Goal: Transaction & Acquisition: Purchase product/service

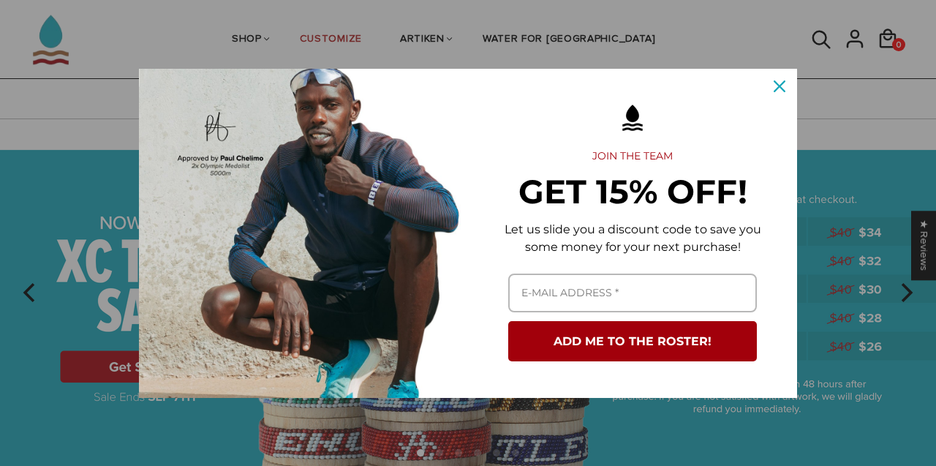
scroll to position [61, 0]
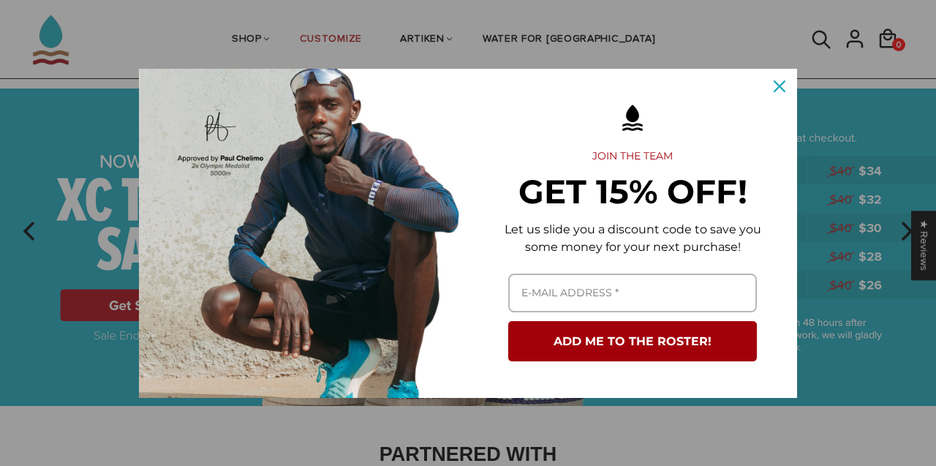
click at [772, 78] on div "Close" at bounding box center [779, 86] width 23 height 23
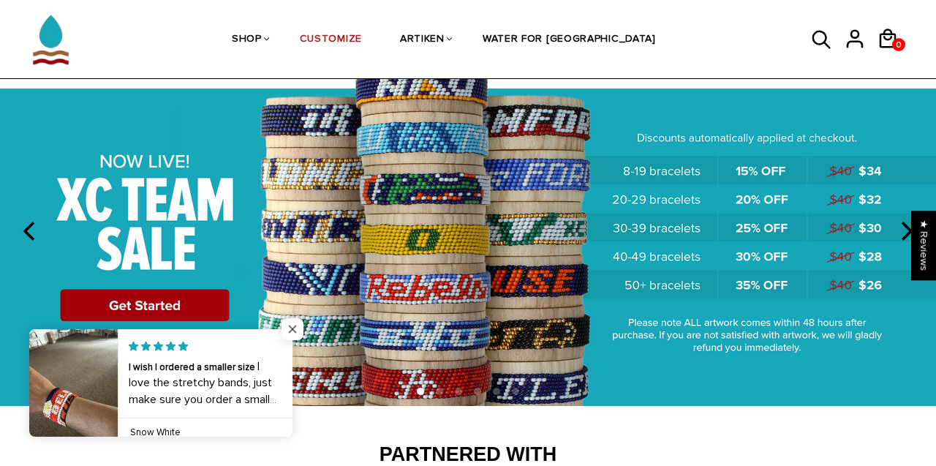
click at [285, 331] on span "Close popup widget" at bounding box center [293, 329] width 22 height 22
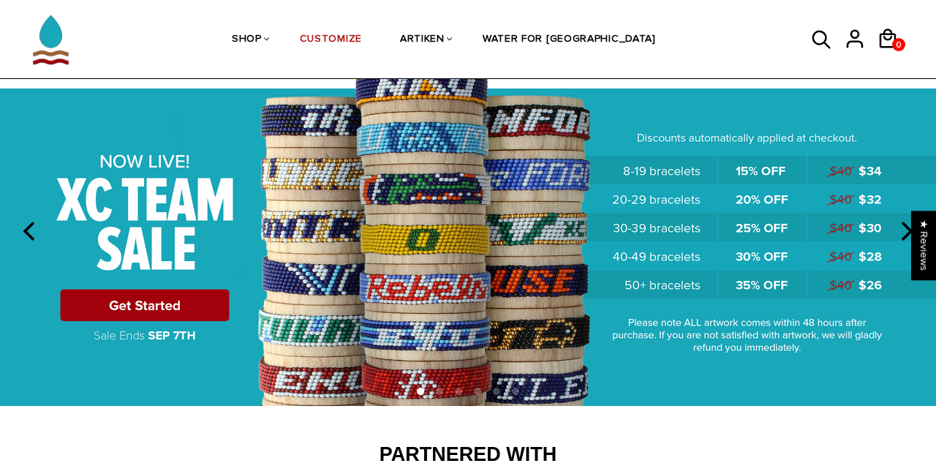
click at [905, 230] on icon "next" at bounding box center [905, 231] width 19 height 19
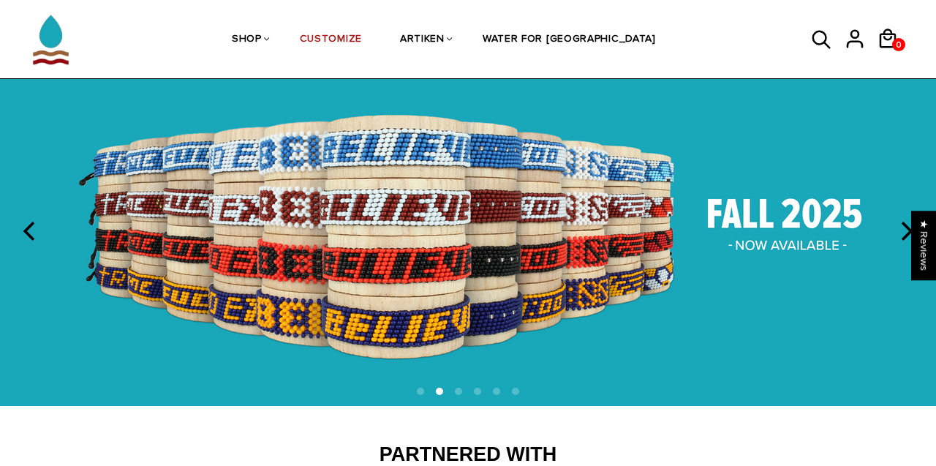
click at [906, 230] on icon "next" at bounding box center [905, 231] width 19 height 19
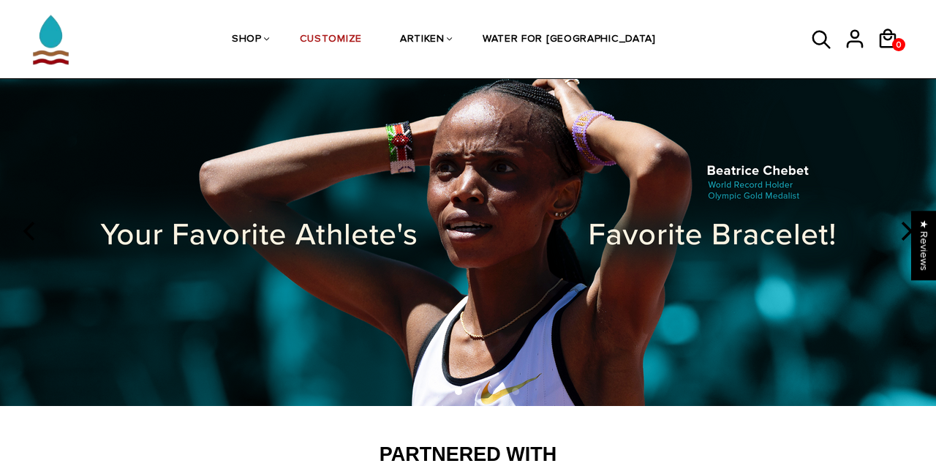
click at [903, 230] on icon "next" at bounding box center [905, 231] width 19 height 19
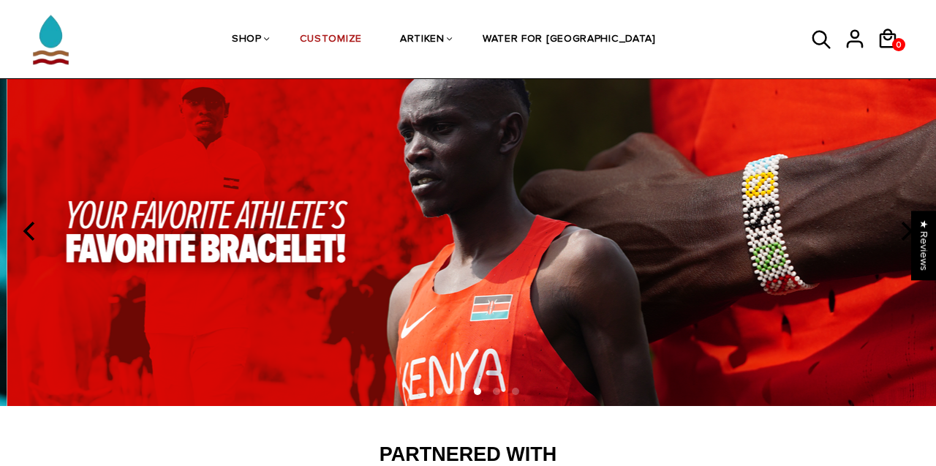
click at [903, 230] on icon "next" at bounding box center [905, 231] width 19 height 19
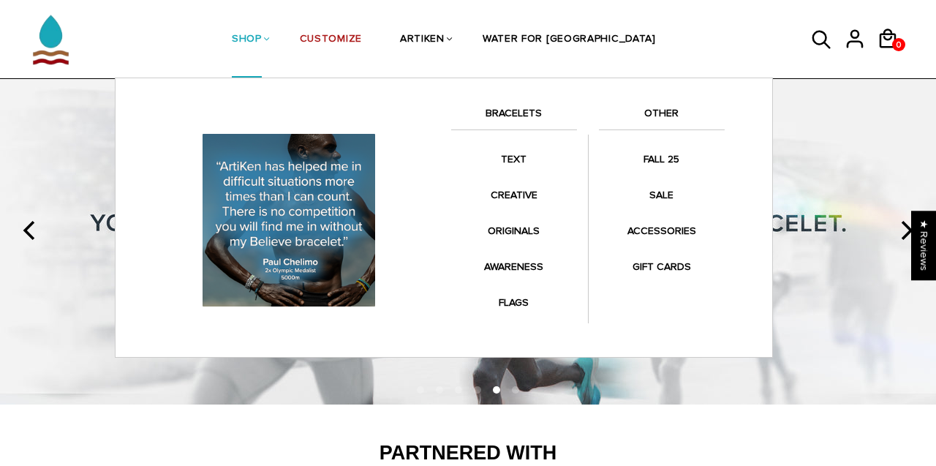
click at [509, 116] on link "BRACELETS" at bounding box center [514, 117] width 126 height 25
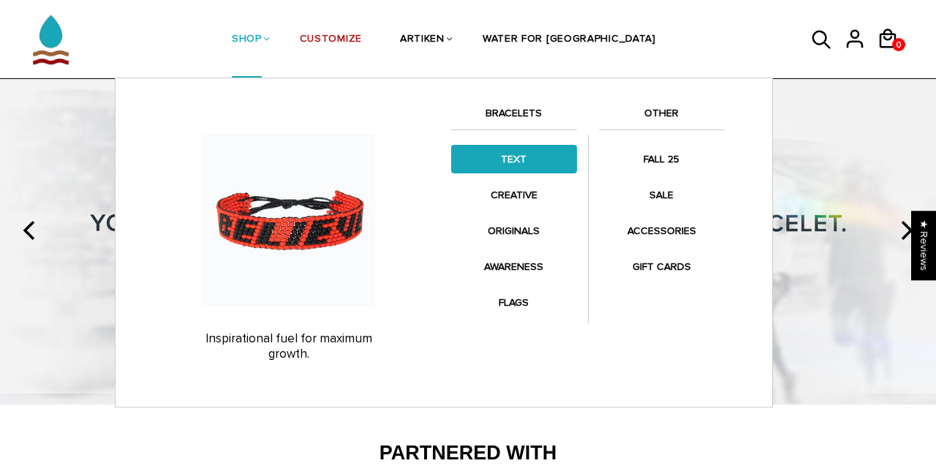
click at [500, 157] on link "TEXT" at bounding box center [514, 159] width 126 height 29
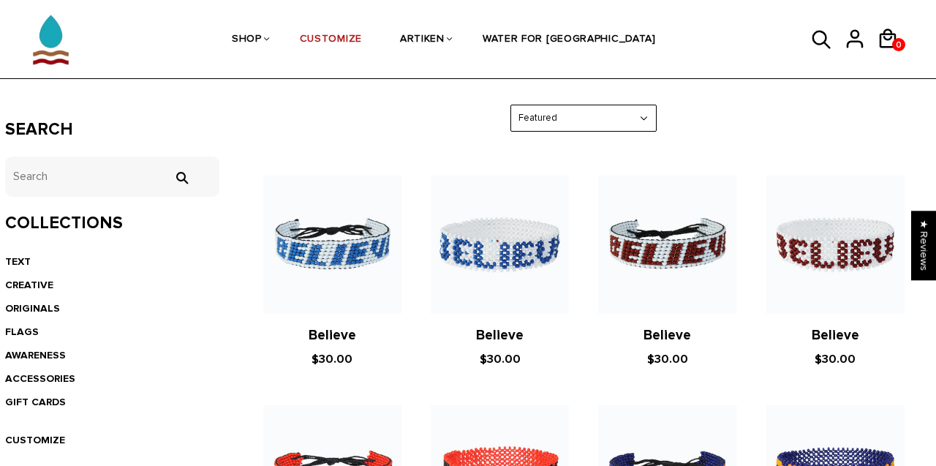
scroll to position [249, 3]
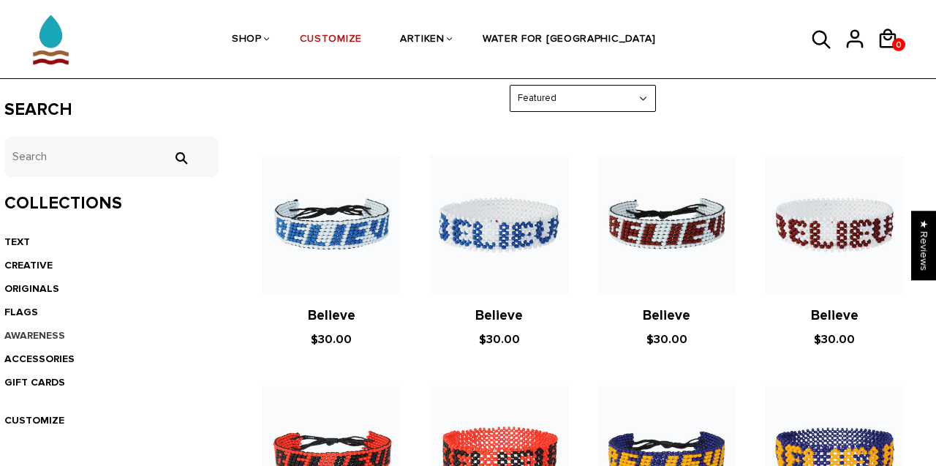
click at [31, 335] on link "AWARENESS" at bounding box center [34, 335] width 61 height 12
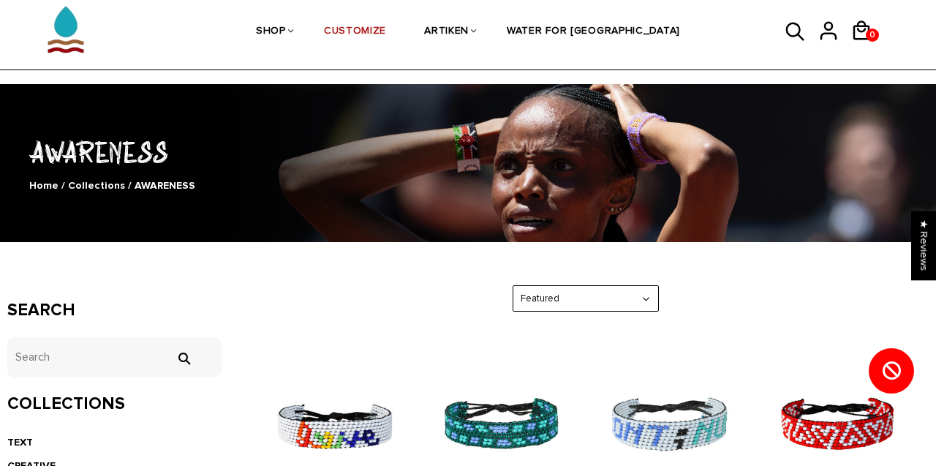
scroll to position [37, 0]
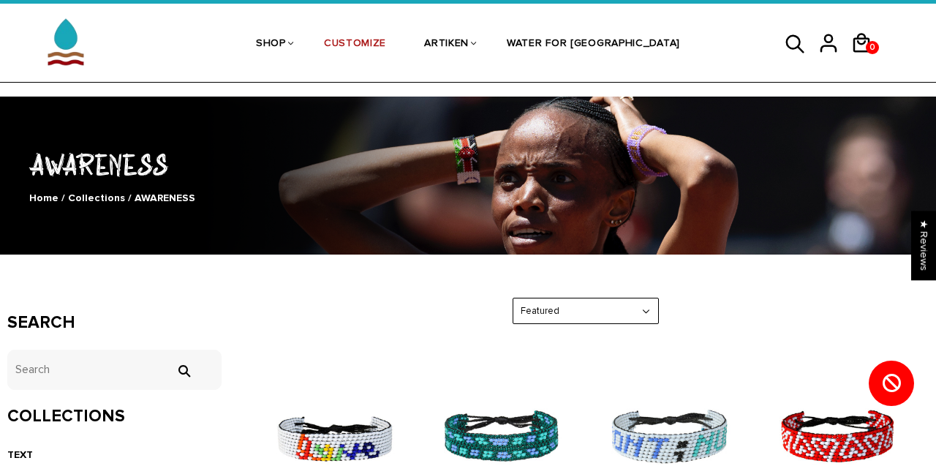
click at [794, 40] on icon at bounding box center [796, 44] width 22 height 35
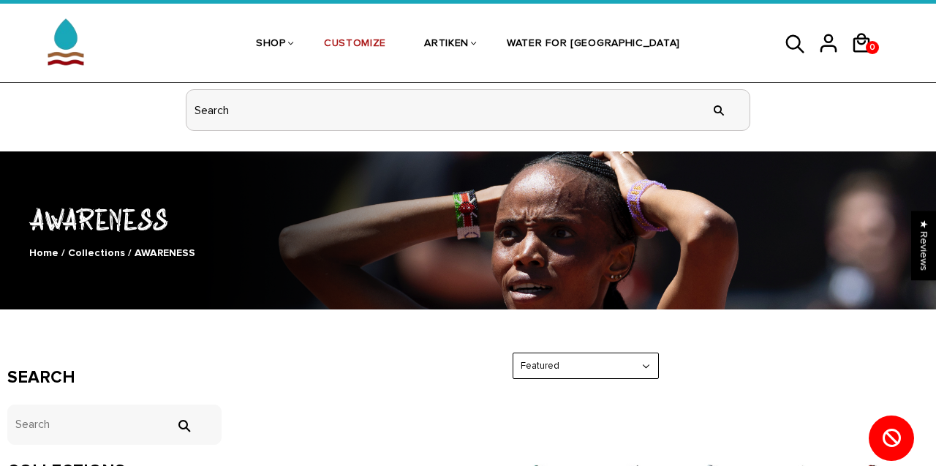
click at [362, 121] on input "header search" at bounding box center [468, 110] width 563 height 40
type input "Mamba"
click at [719, 109] on input "" at bounding box center [718, 110] width 29 height 55
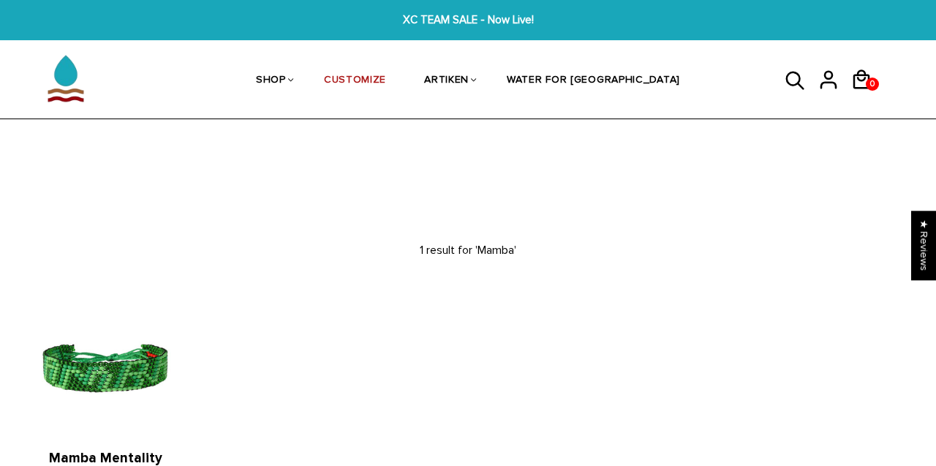
scroll to position [67, 0]
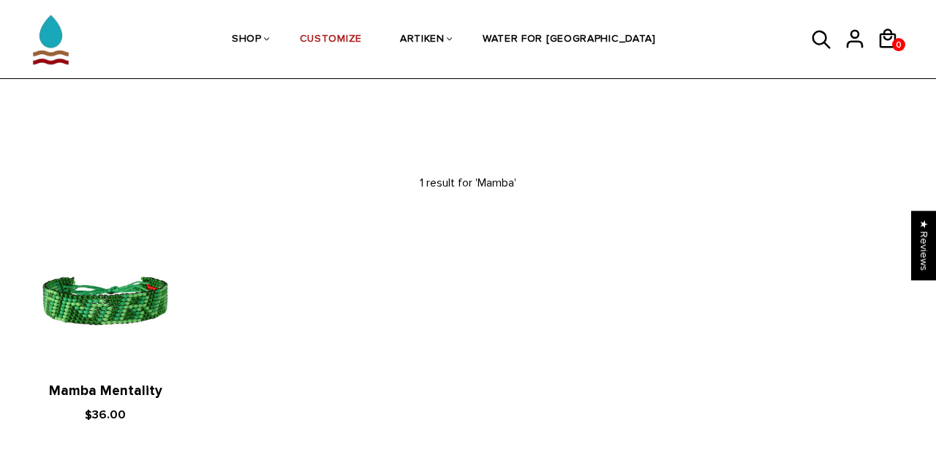
click at [127, 390] on link "Mamba Mentality" at bounding box center [105, 391] width 113 height 17
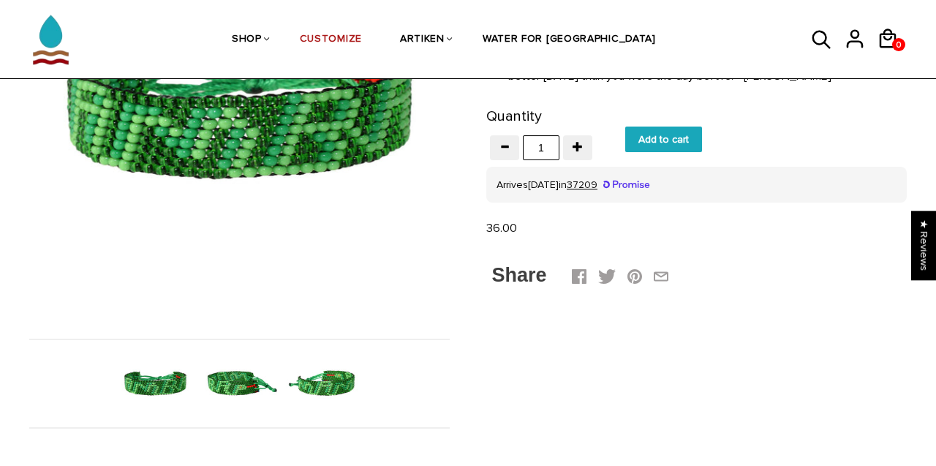
scroll to position [288, 0]
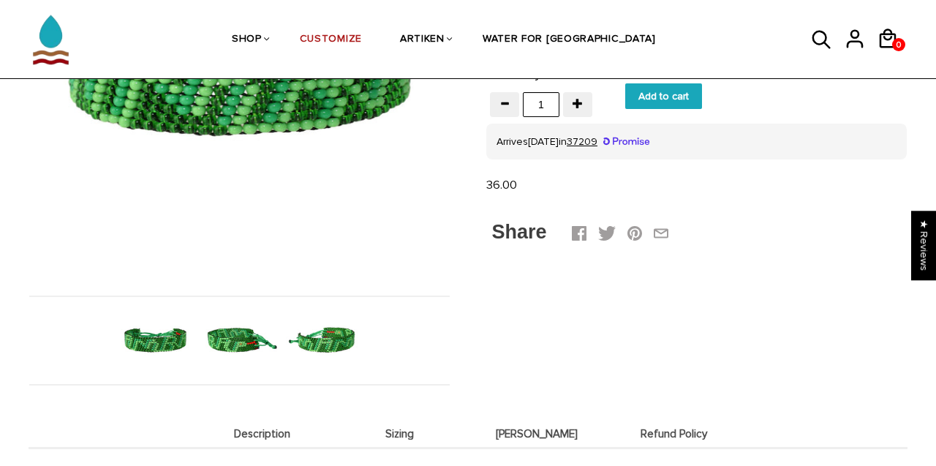
click at [225, 336] on img at bounding box center [239, 340] width 75 height 75
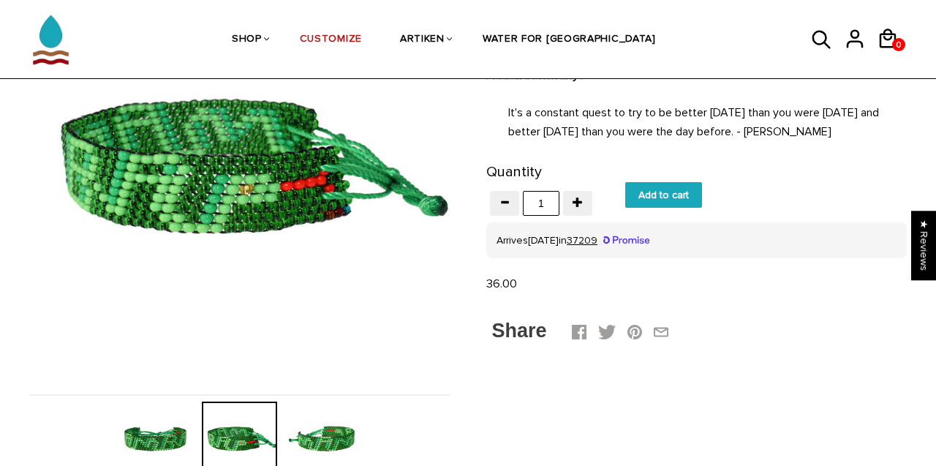
scroll to position [189, 0]
click at [327, 435] on img at bounding box center [323, 439] width 75 height 75
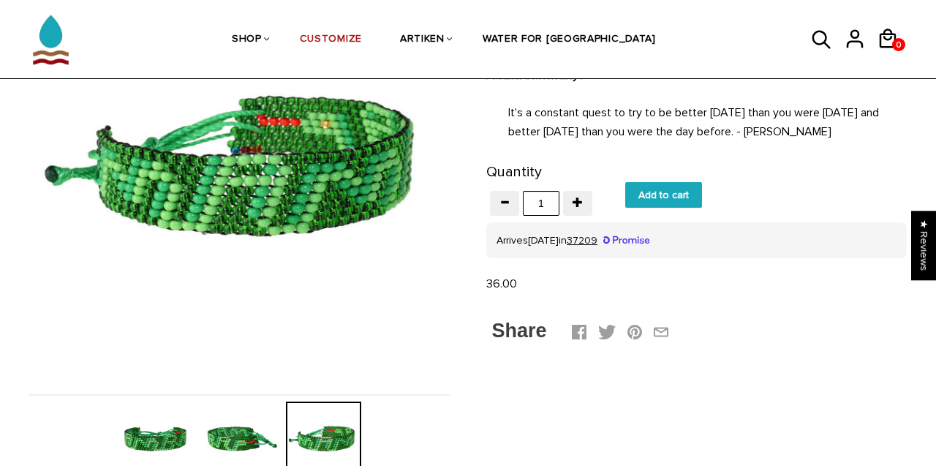
click at [158, 426] on img at bounding box center [155, 439] width 75 height 75
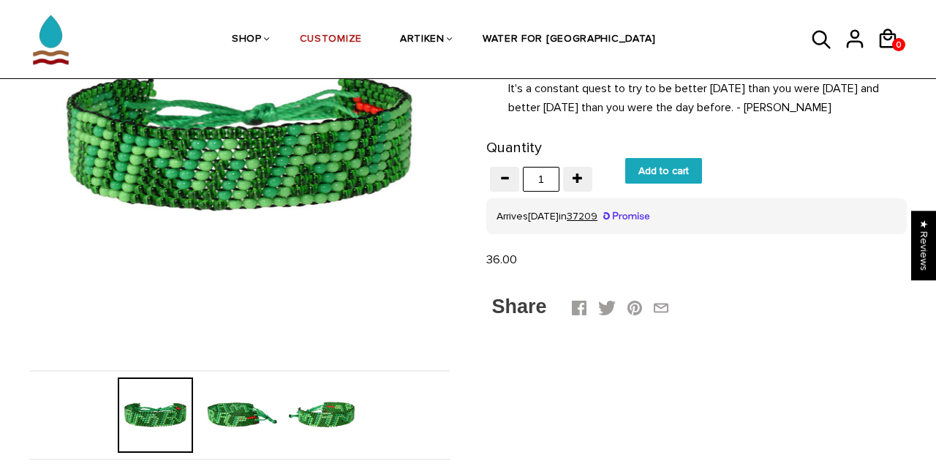
scroll to position [211, 0]
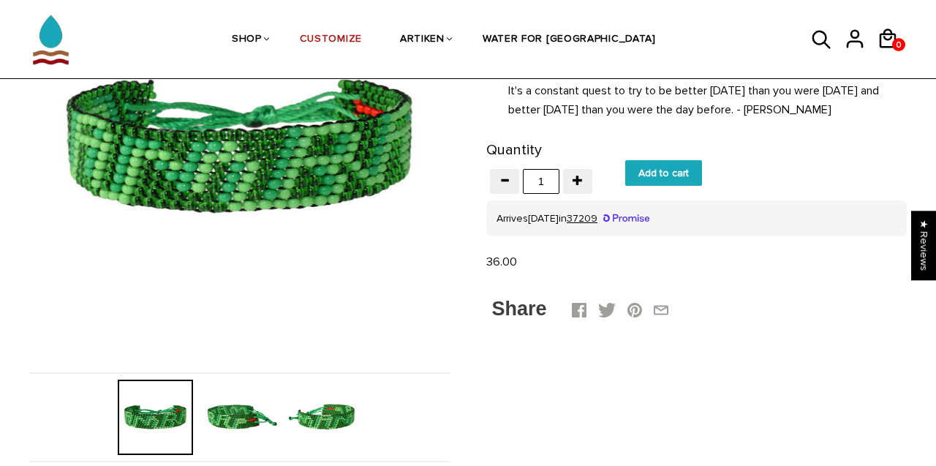
click at [232, 413] on img at bounding box center [239, 417] width 75 height 75
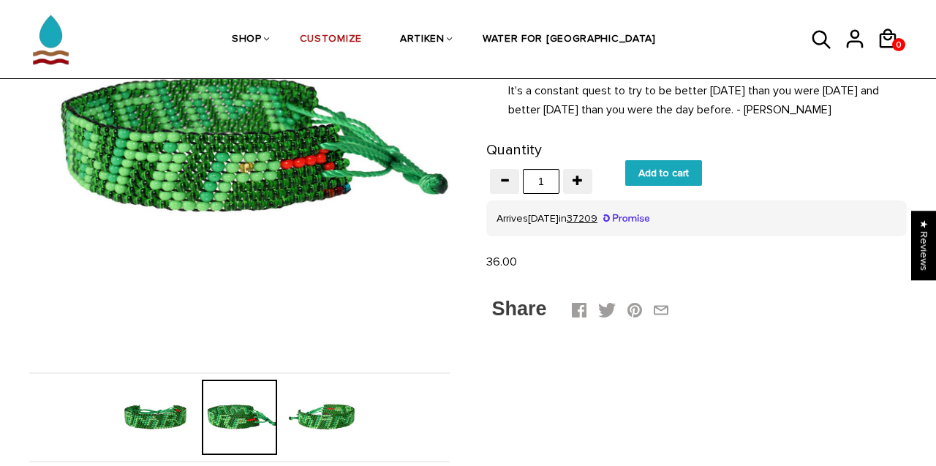
click at [307, 414] on img at bounding box center [323, 417] width 75 height 75
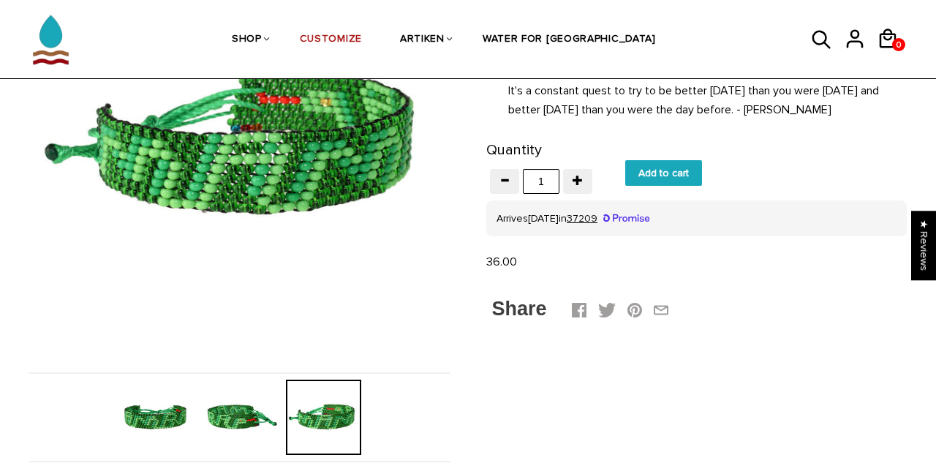
click at [241, 417] on img at bounding box center [239, 417] width 75 height 75
